Goal: Find specific page/section: Find specific page/section

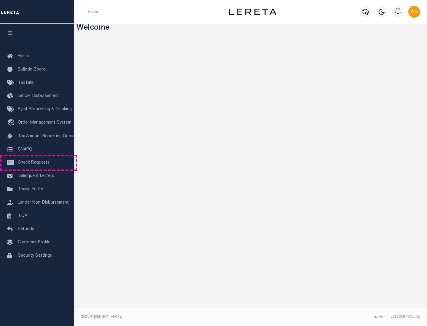
click at [37, 163] on span "Check Requests" at bounding box center [34, 163] width 32 height 4
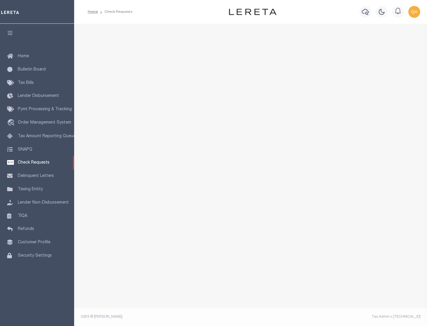
select select "50"
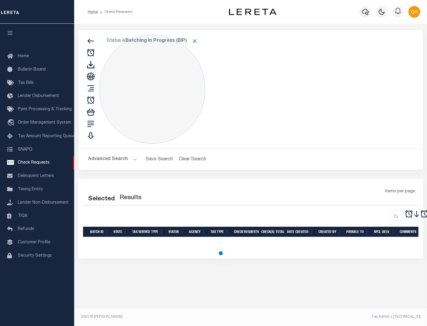
select select "50"
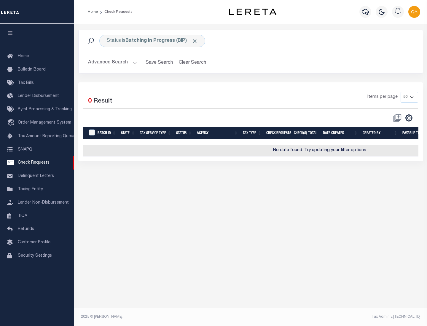
click at [195, 41] on span "Click to Remove" at bounding box center [195, 41] width 6 height 6
